Goal: Information Seeking & Learning: Learn about a topic

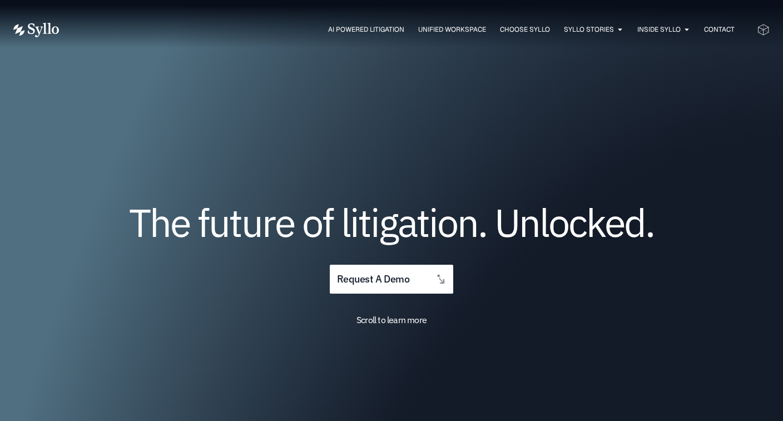
scroll to position [1, 0]
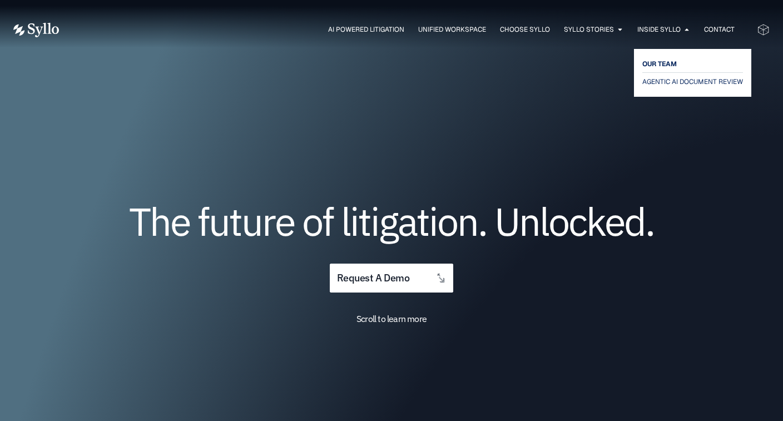
click at [657, 64] on span "OUR TEAM" at bounding box center [660, 63] width 34 height 13
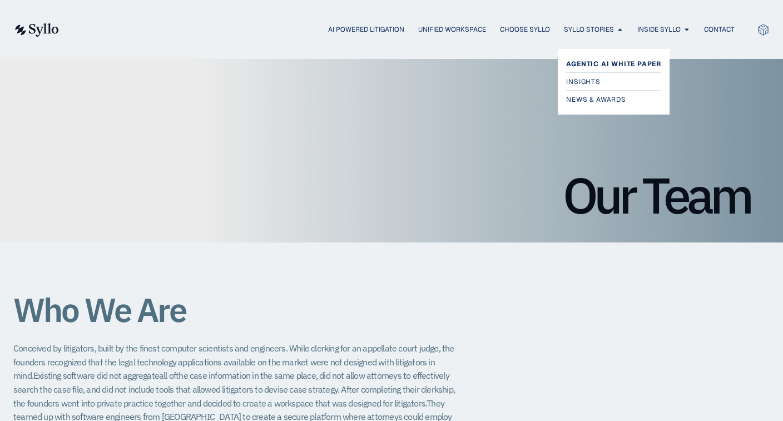
click at [597, 60] on span "Agentic AI White Paper" at bounding box center [613, 63] width 95 height 13
